Goal: Task Accomplishment & Management: Manage account settings

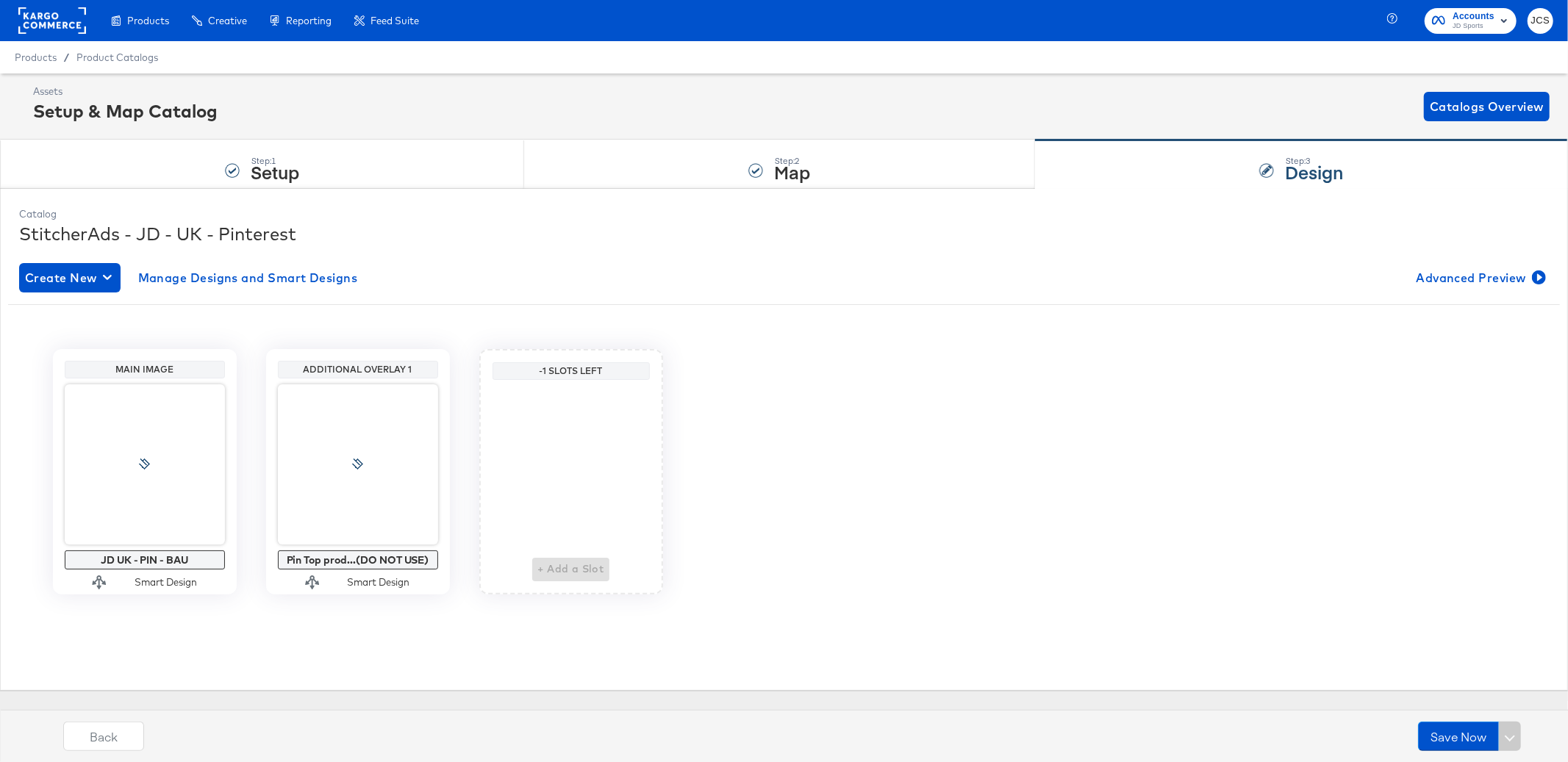
click at [51, 18] on rect at bounding box center [53, 21] width 68 height 26
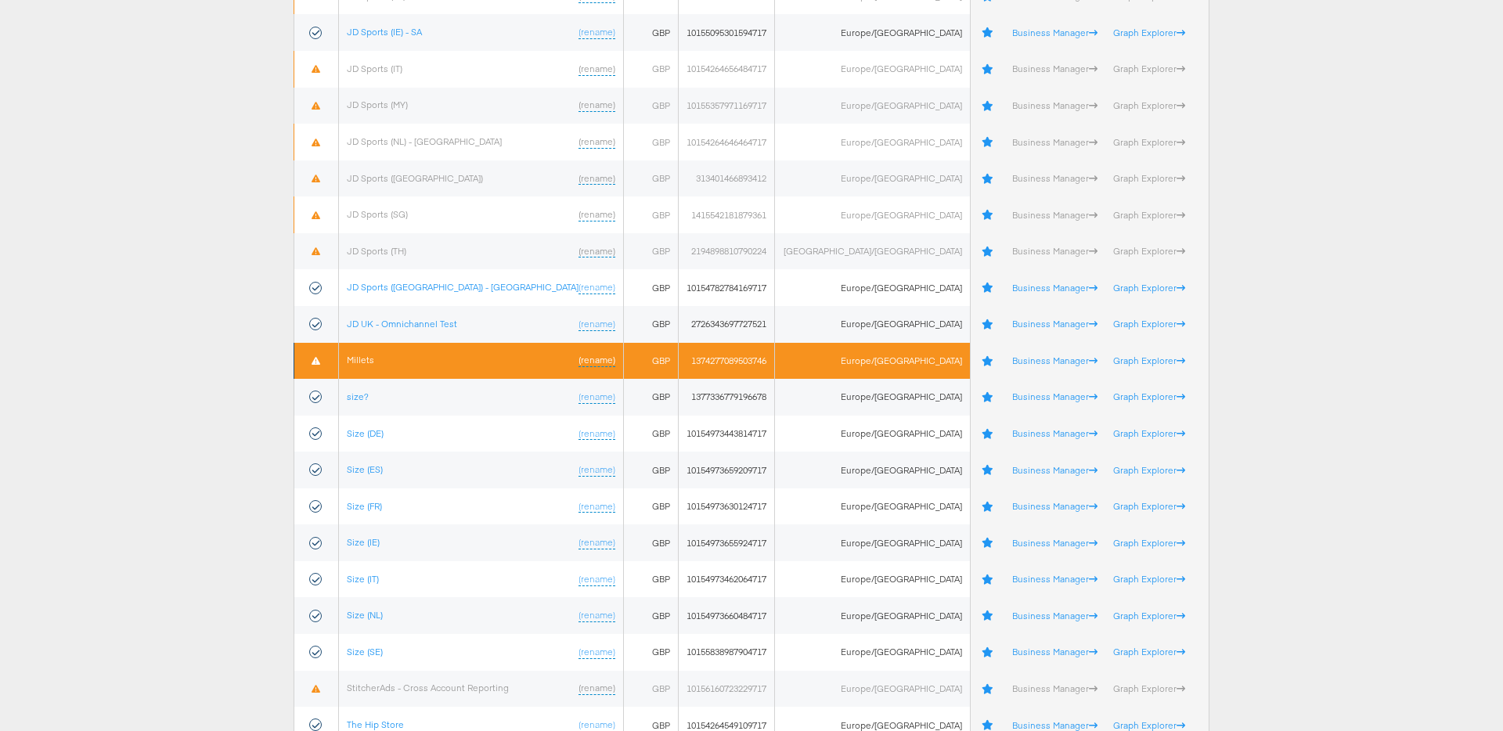
scroll to position [640, 0]
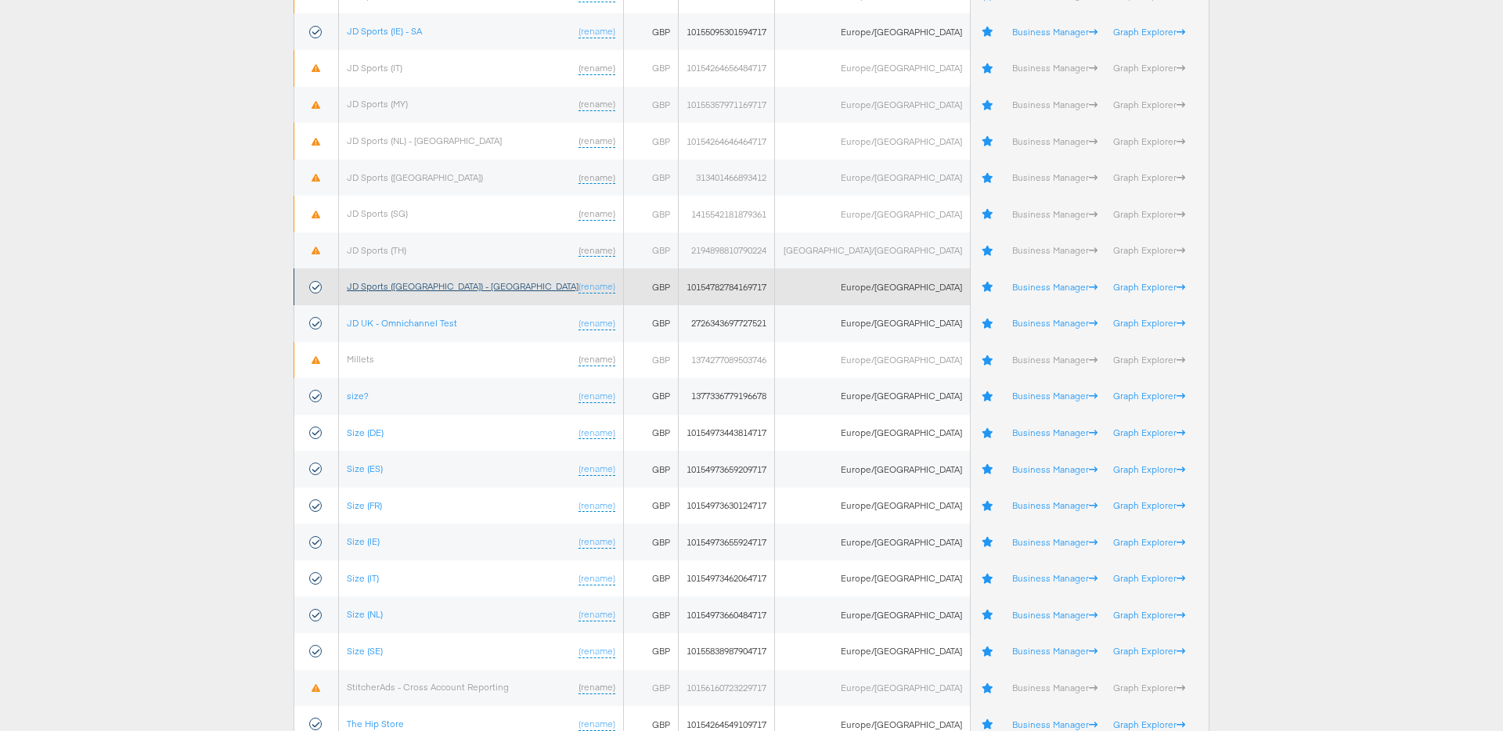
click at [422, 286] on link "JD Sports ([GEOGRAPHIC_DATA]) - [GEOGRAPHIC_DATA]" at bounding box center [463, 286] width 232 height 12
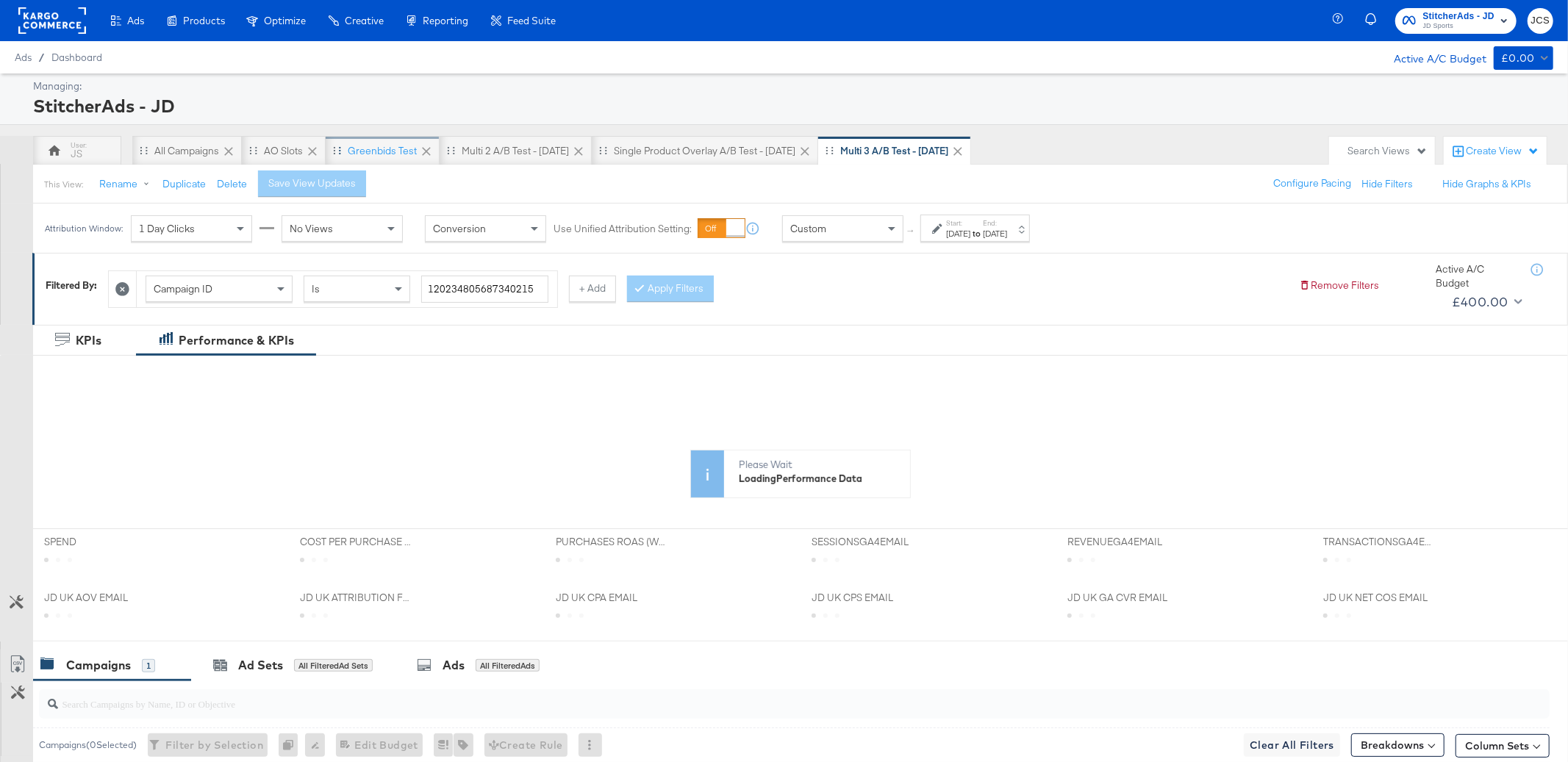
click at [371, 148] on div "Greenbids Test" at bounding box center [382, 150] width 69 height 14
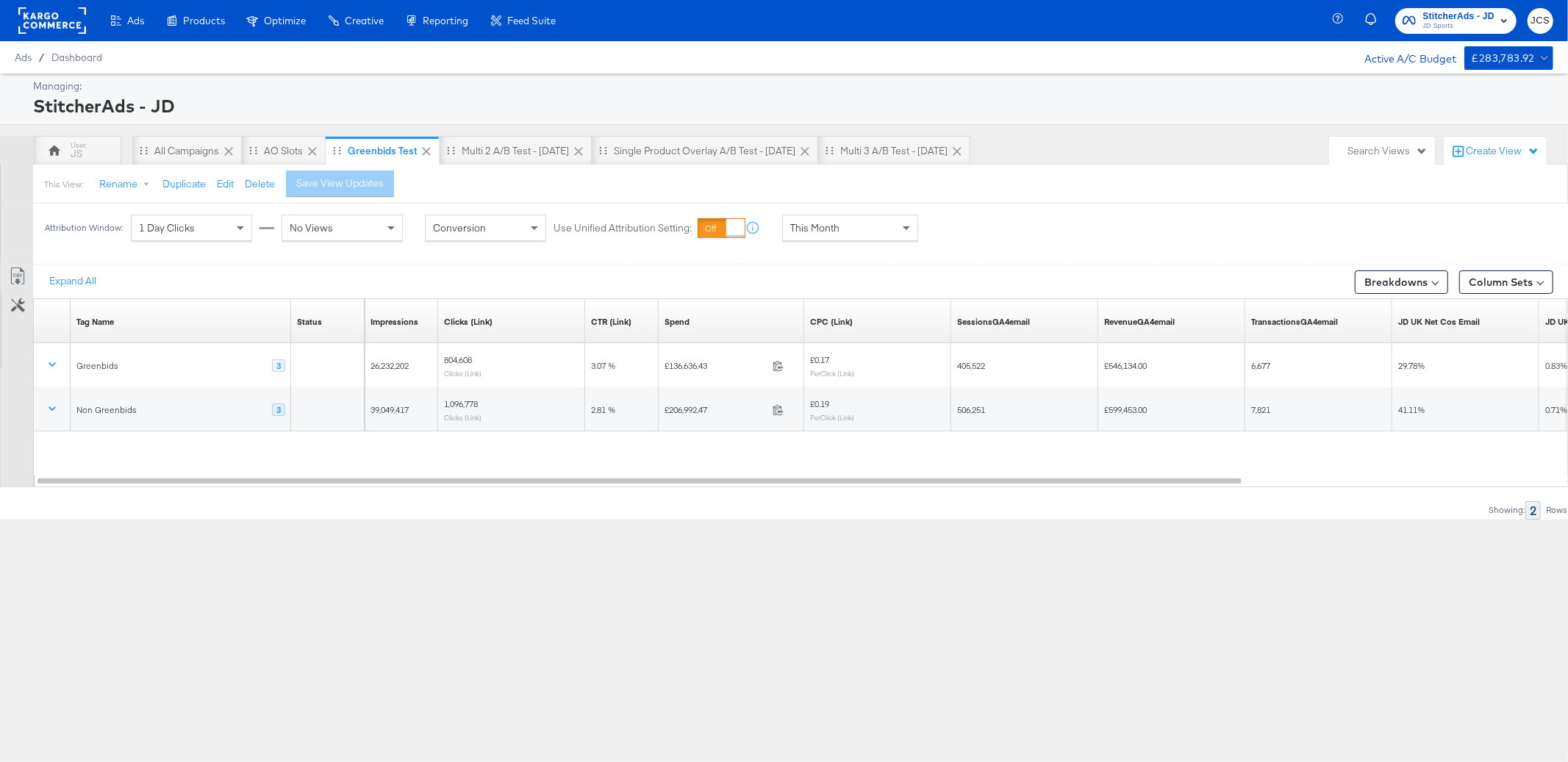
click at [823, 231] on span "This Month" at bounding box center [814, 228] width 49 height 13
click at [843, 158] on div "Multi 3 A/B test - Sept 25" at bounding box center [894, 150] width 152 height 29
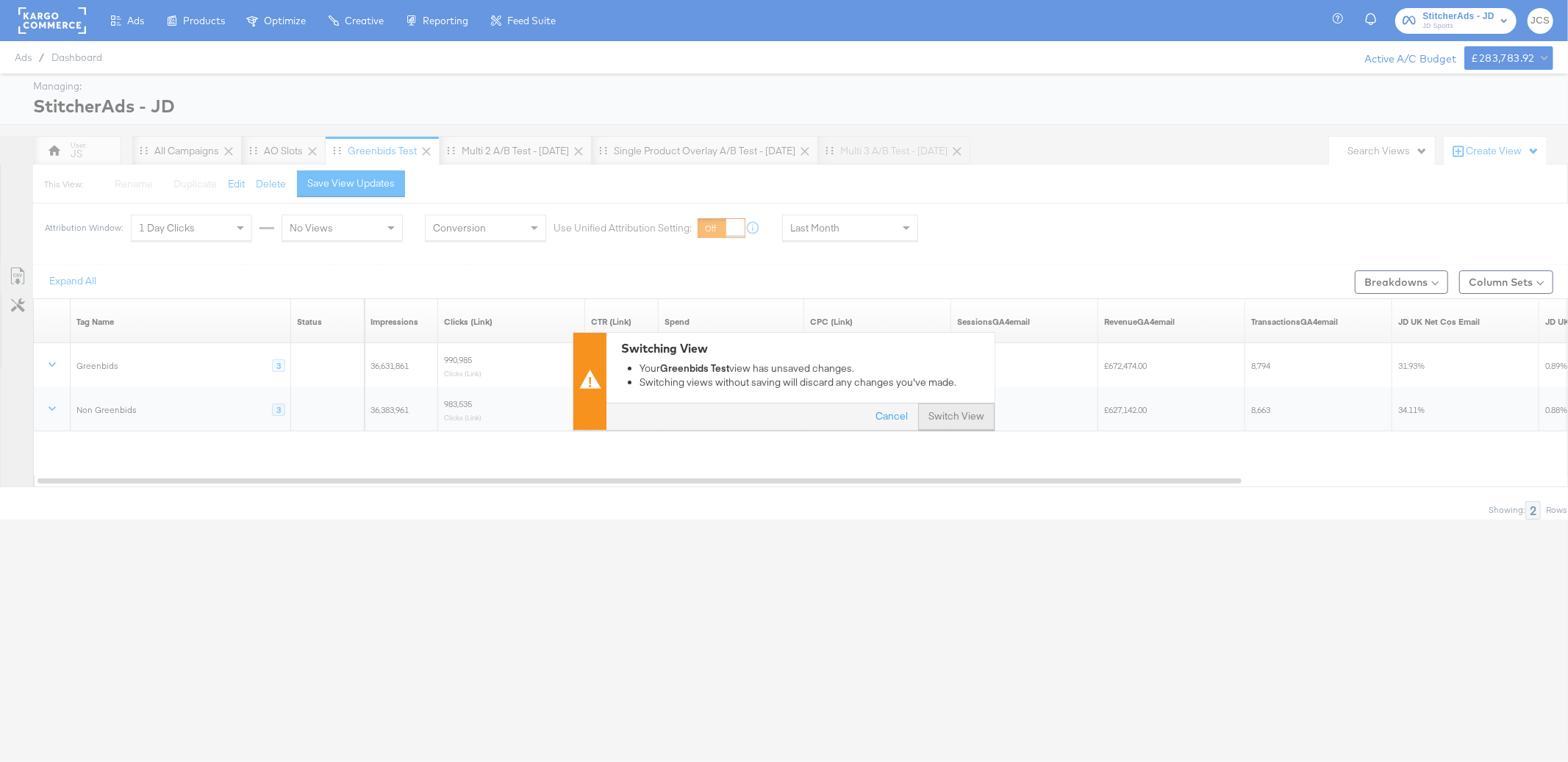
click at [943, 410] on button "Switch View" at bounding box center [956, 417] width 76 height 26
